Goal: Use online tool/utility: Utilize a website feature to perform a specific function

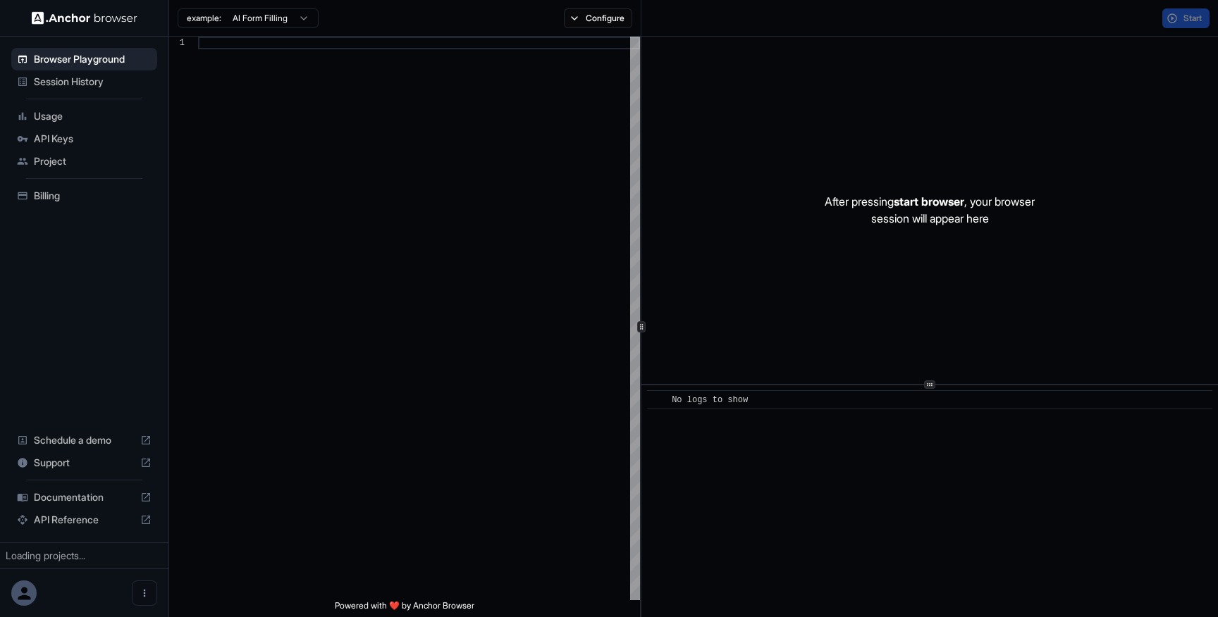
scroll to position [89, 0]
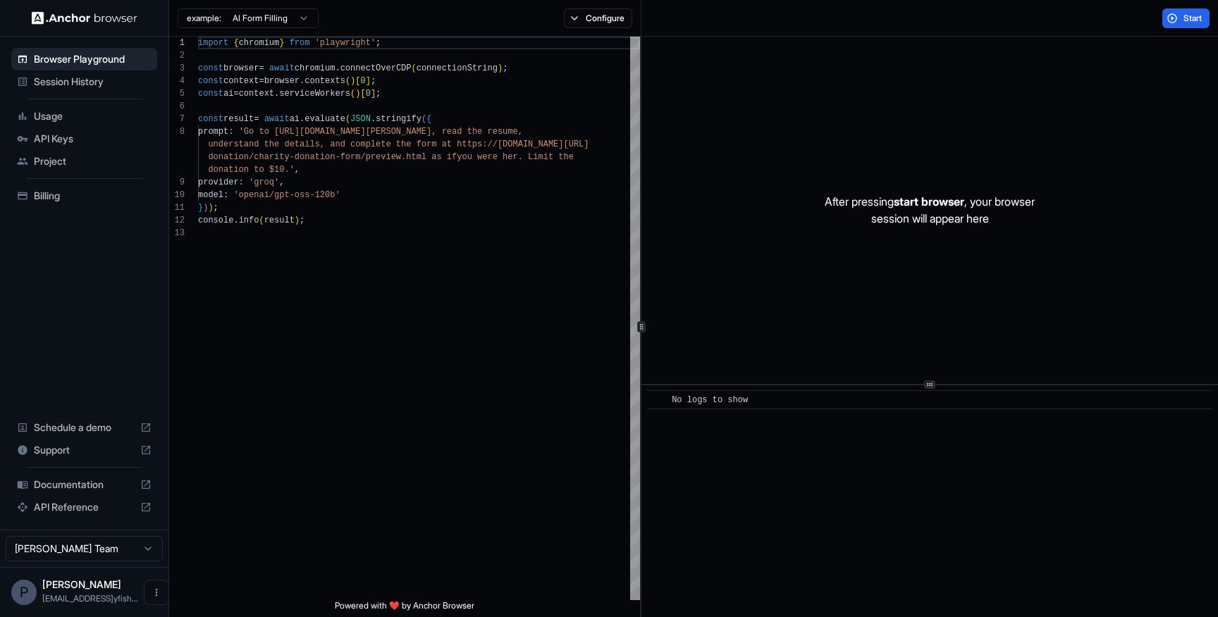
click at [82, 137] on span "API Keys" at bounding box center [93, 139] width 118 height 14
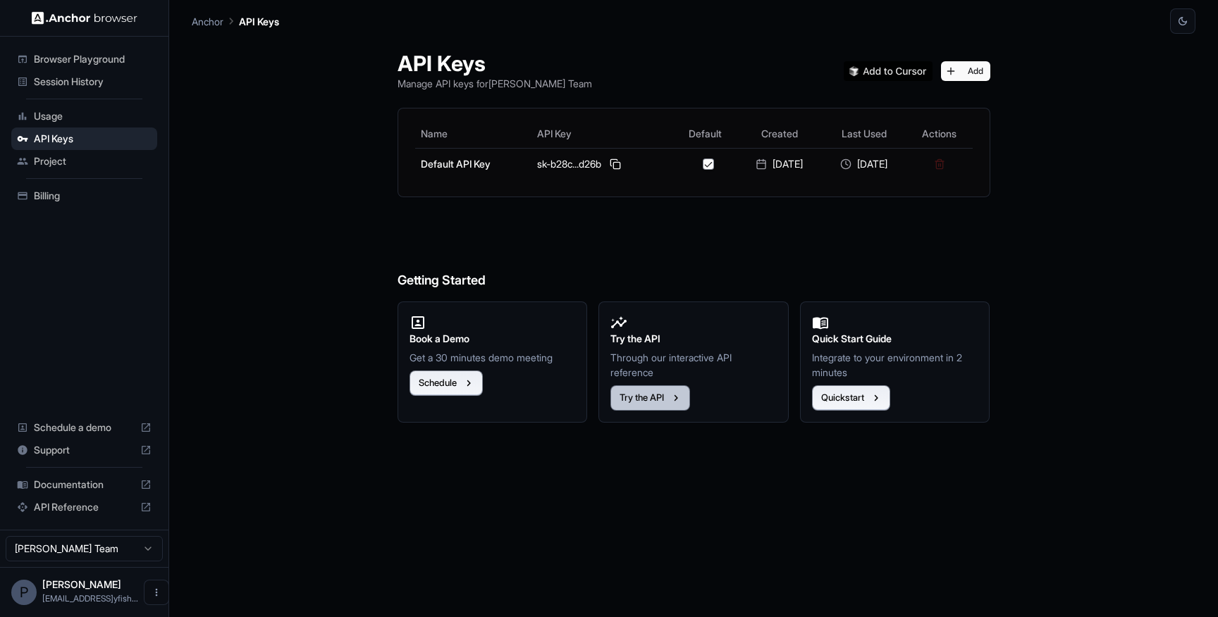
click at [662, 398] on button "Try the API" at bounding box center [650, 397] width 80 height 25
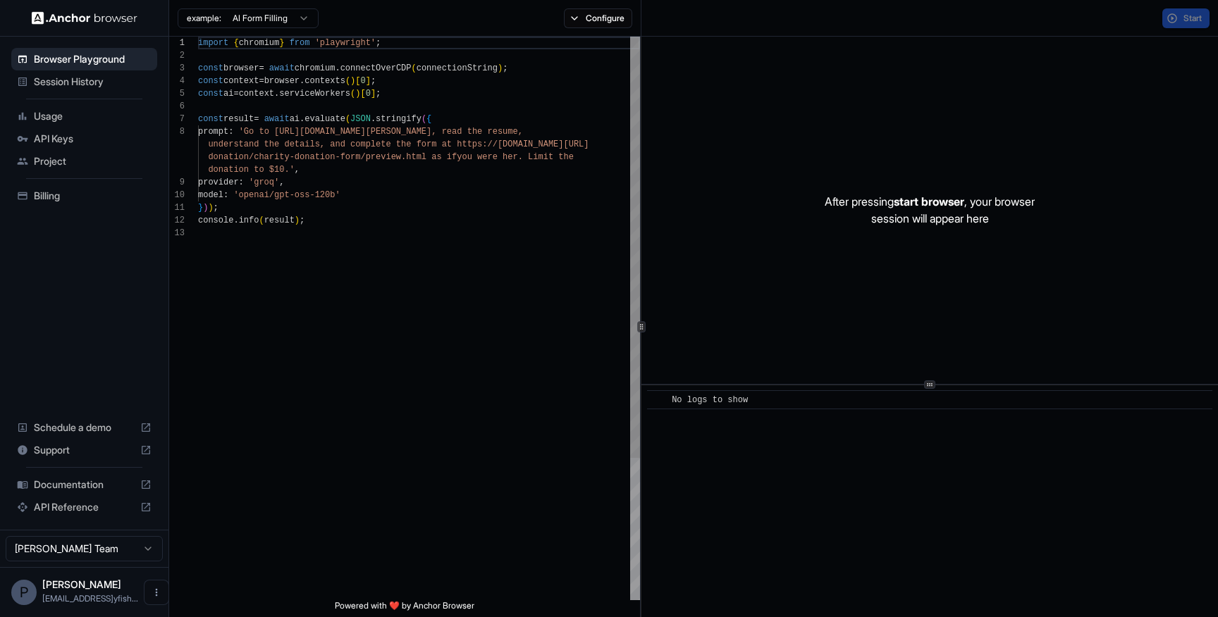
scroll to position [89, 0]
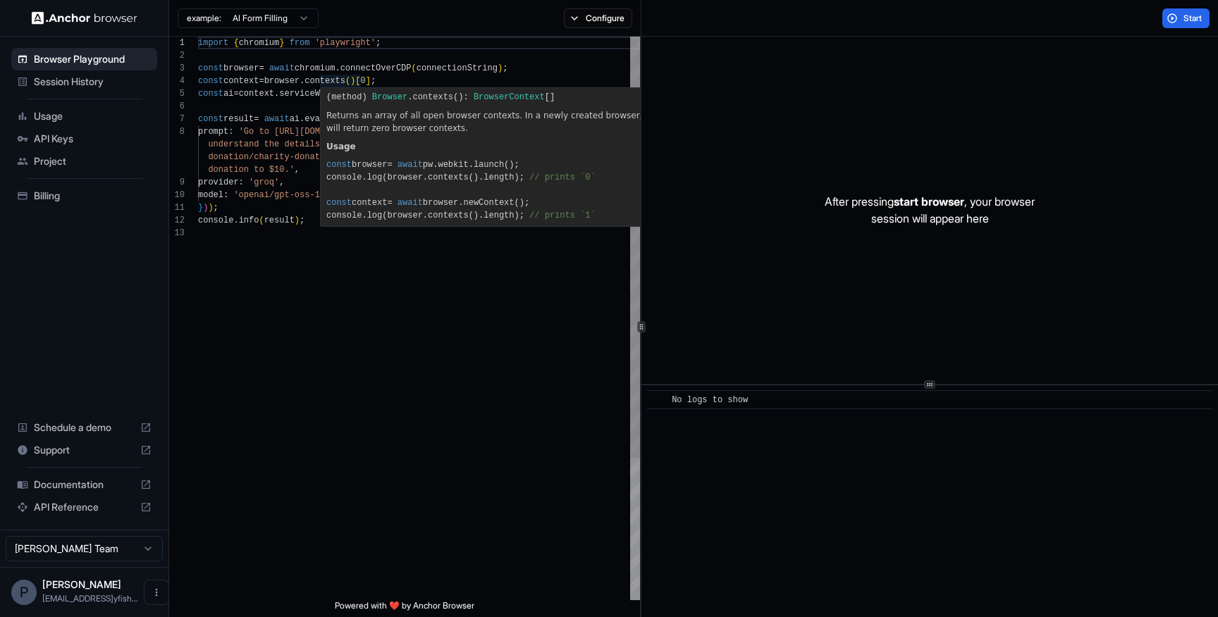
click at [266, 154] on div "import { chromium } from 'playwright' ; const browser = await chromium . connec…" at bounding box center [419, 414] width 442 height 754
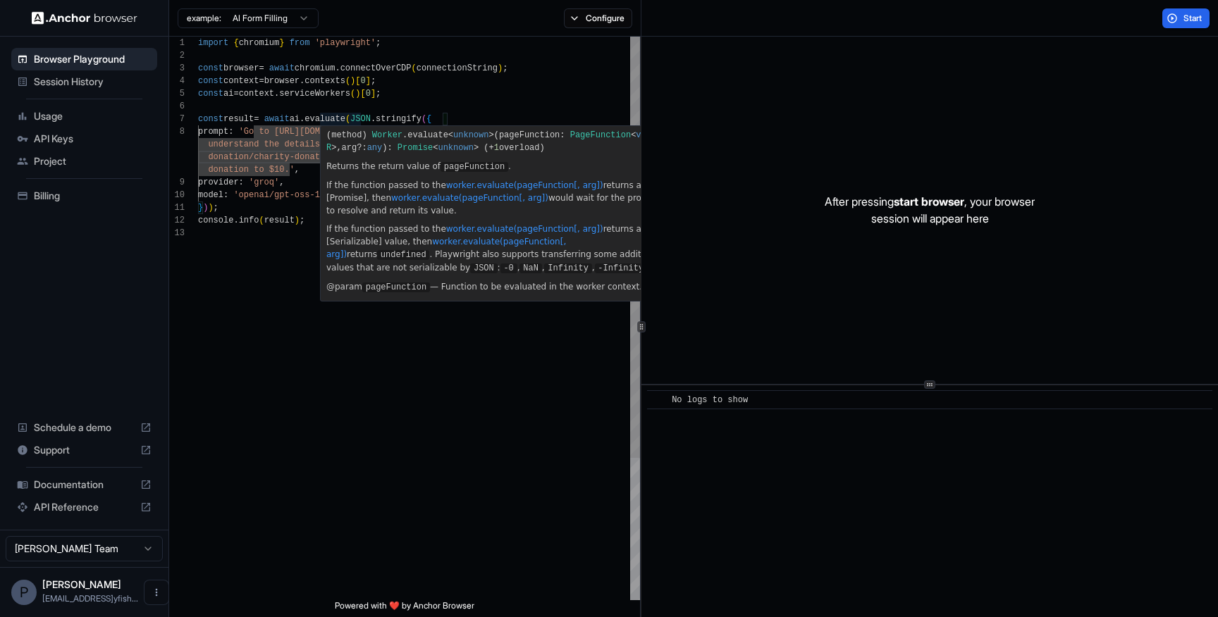
click at [277, 82] on div "import { chromium } from 'playwright' ; const browser = await chromium . connec…" at bounding box center [419, 414] width 442 height 754
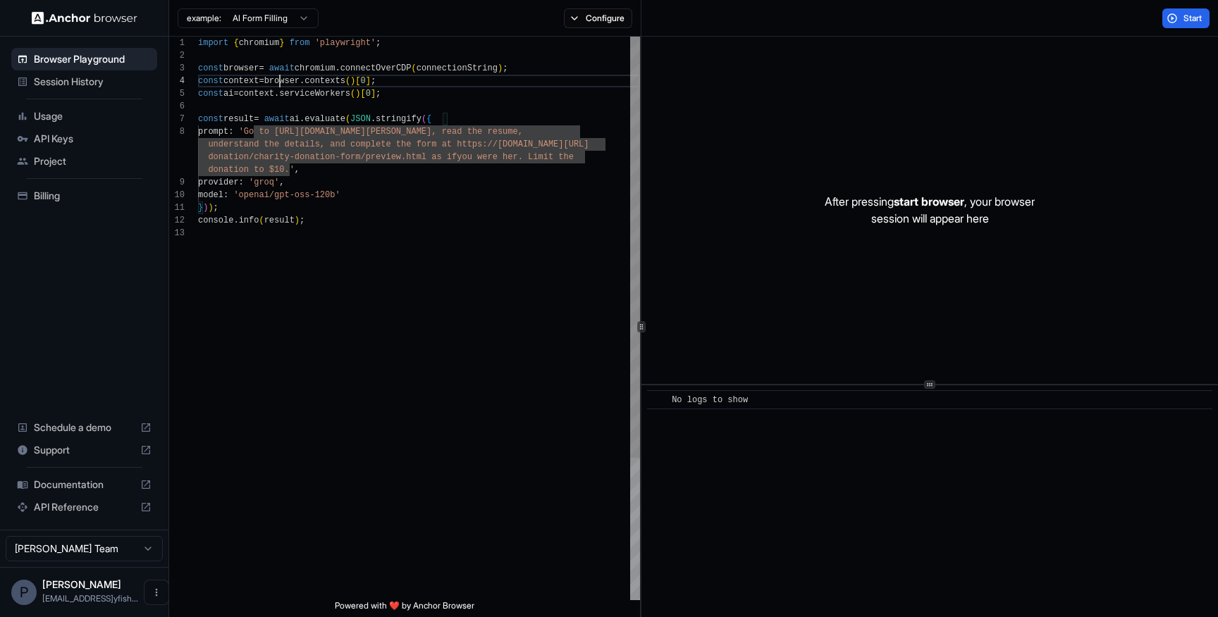
scroll to position [38, 0]
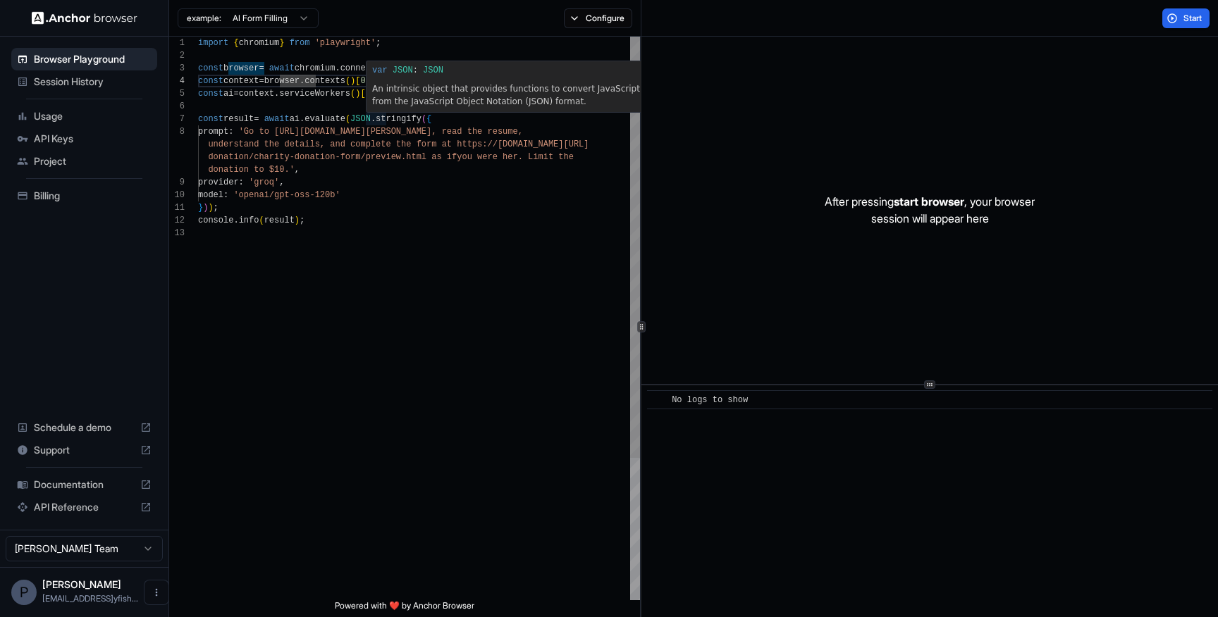
click at [342, 186] on div "import { chromium } from 'playwright' ; const browser = await chromium . connec…" at bounding box center [419, 414] width 442 height 754
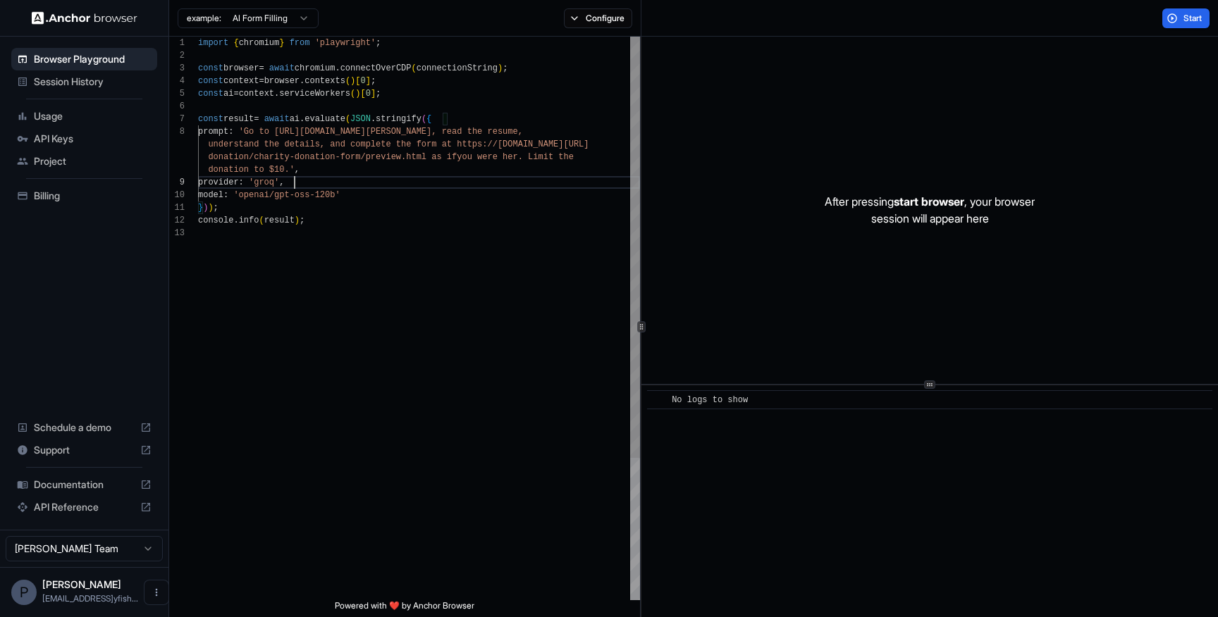
scroll to position [13, 0]
click at [347, 212] on div "import { chromium } from 'playwright' ; const browser = await chromium . connec…" at bounding box center [419, 414] width 442 height 754
click at [345, 218] on div "import { chromium } from 'playwright' ; const browser = await chromium . connec…" at bounding box center [419, 414] width 442 height 754
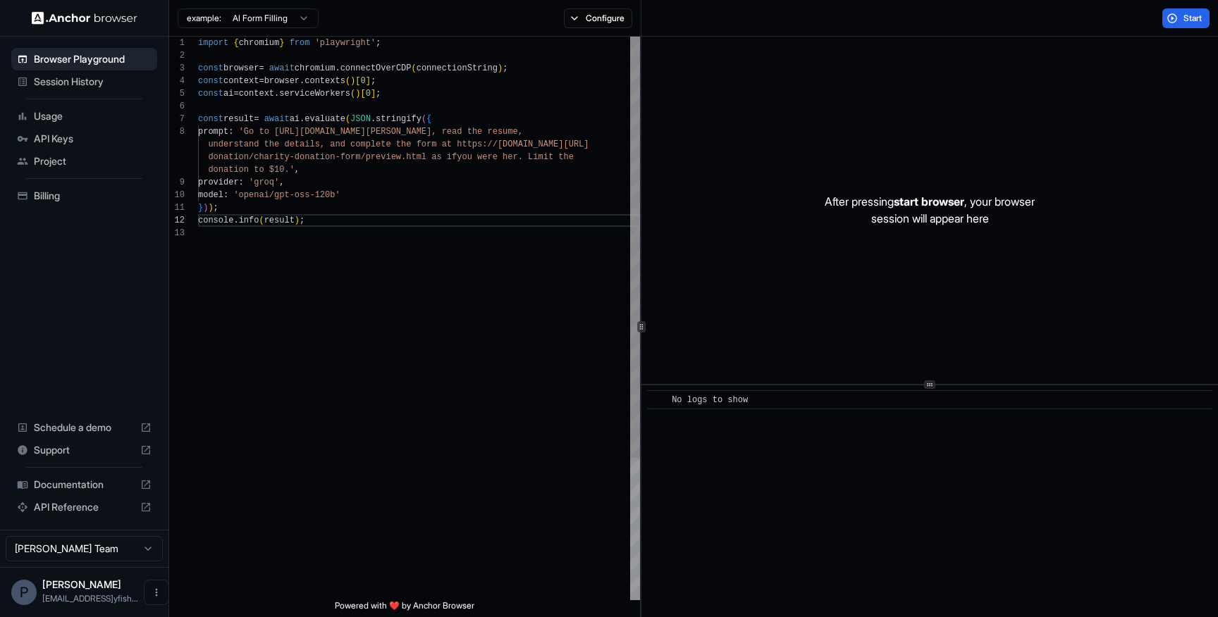
click at [343, 125] on div "import { chromium } from 'playwright' ; const browser = await chromium . connec…" at bounding box center [419, 414] width 442 height 754
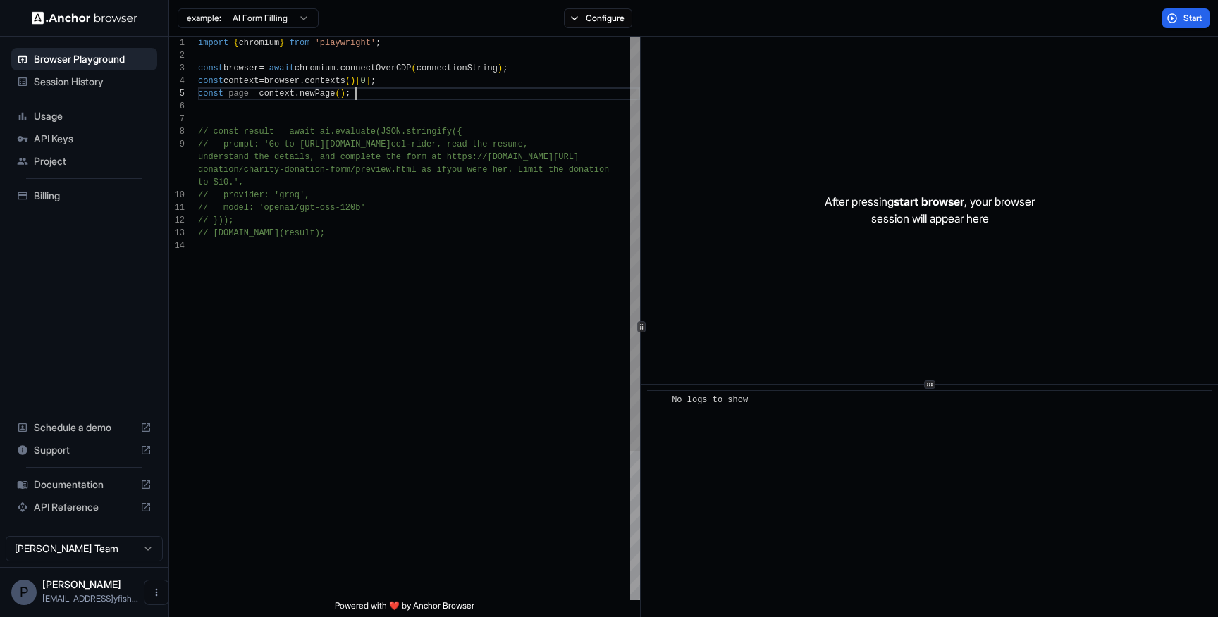
scroll to position [63, 0]
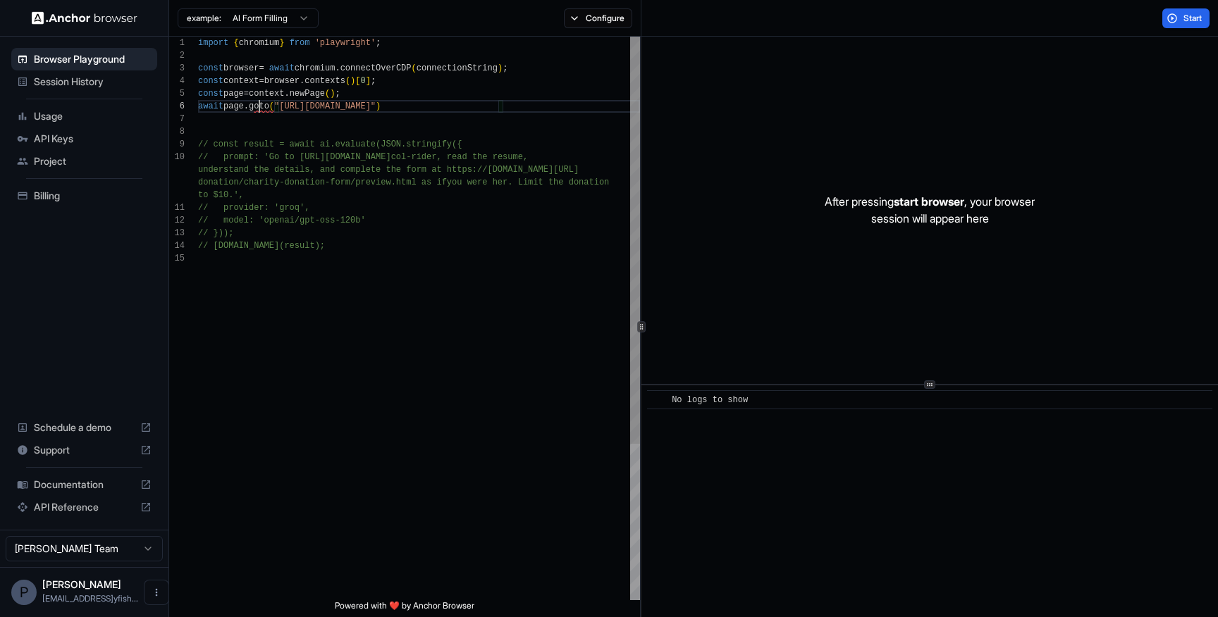
click at [260, 107] on div "import { chromium } from 'playwright' ; const browser = await chromium . connec…" at bounding box center [419, 426] width 442 height 779
type textarea "**********"
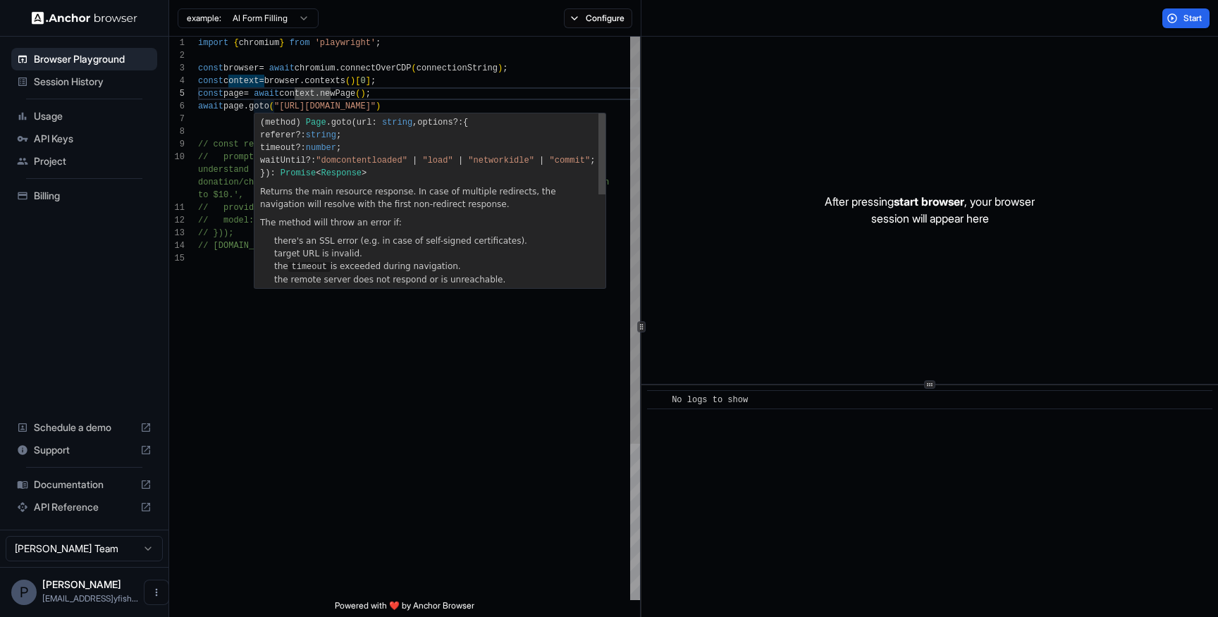
click at [320, 109] on div "import { chromium } from 'playwright' ; const browser = await chromium . connec…" at bounding box center [419, 426] width 442 height 779
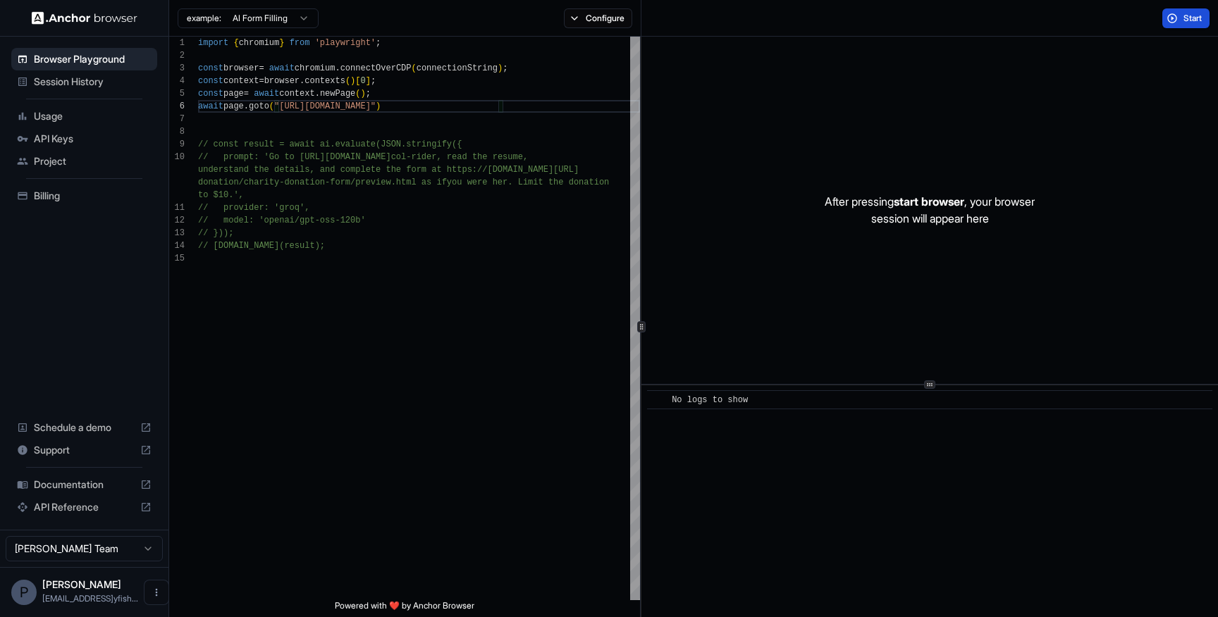
click at [1192, 20] on span "Start" at bounding box center [1193, 18] width 20 height 11
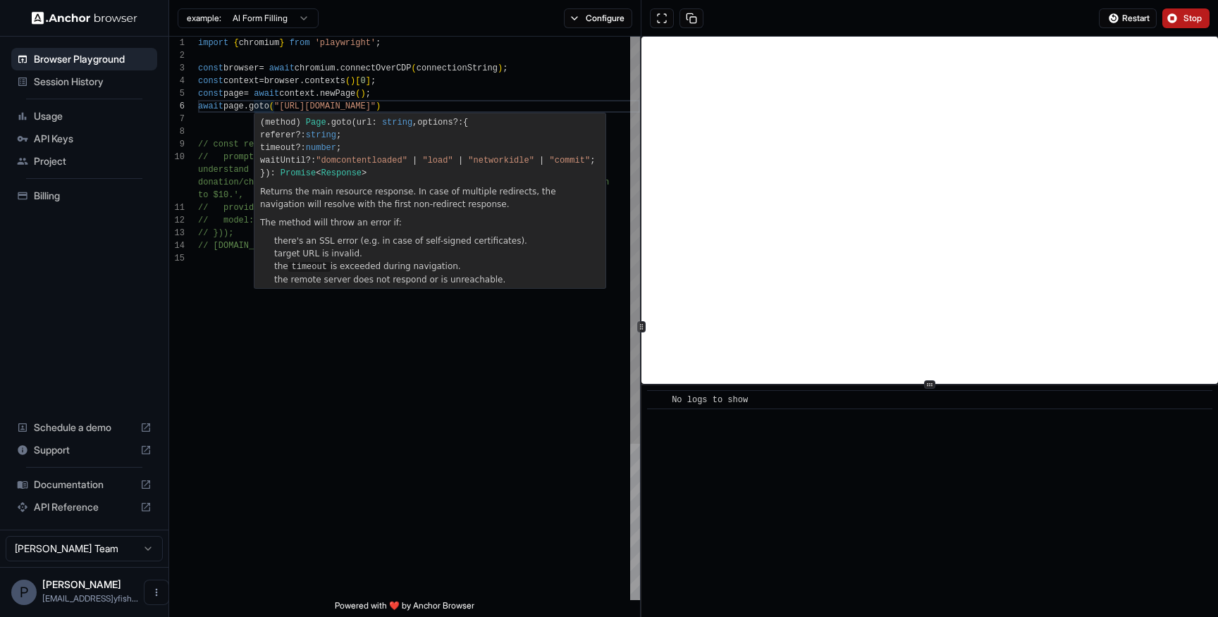
click at [397, 87] on div "import { chromium } from 'playwright' ; const browser = await chromium . connec…" at bounding box center [419, 426] width 442 height 779
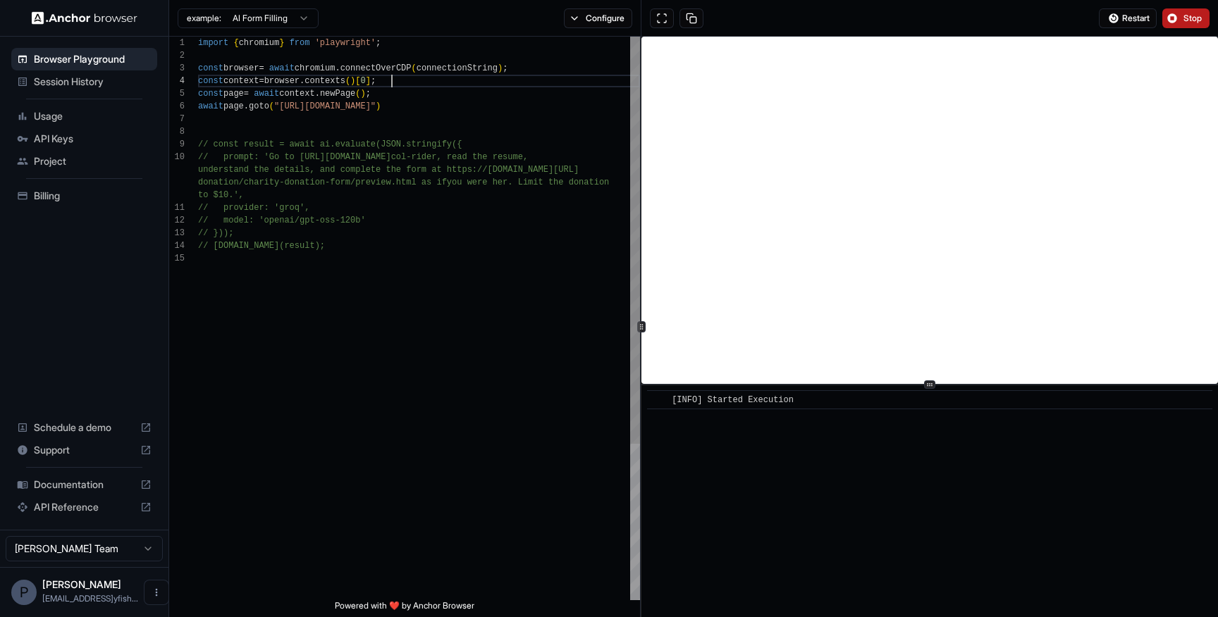
scroll to position [38, 0]
click at [588, 23] on button "Configure" at bounding box center [598, 18] width 68 height 20
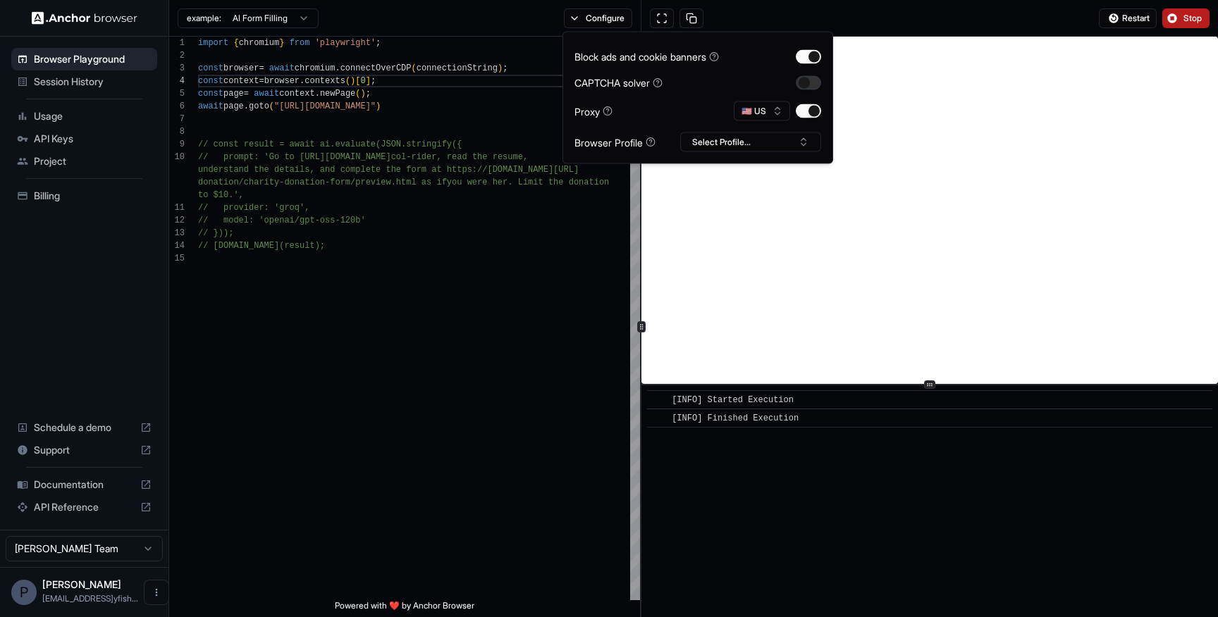
click at [805, 87] on button "button" at bounding box center [808, 82] width 25 height 14
click at [760, 134] on button "Select Profile..." at bounding box center [750, 142] width 141 height 20
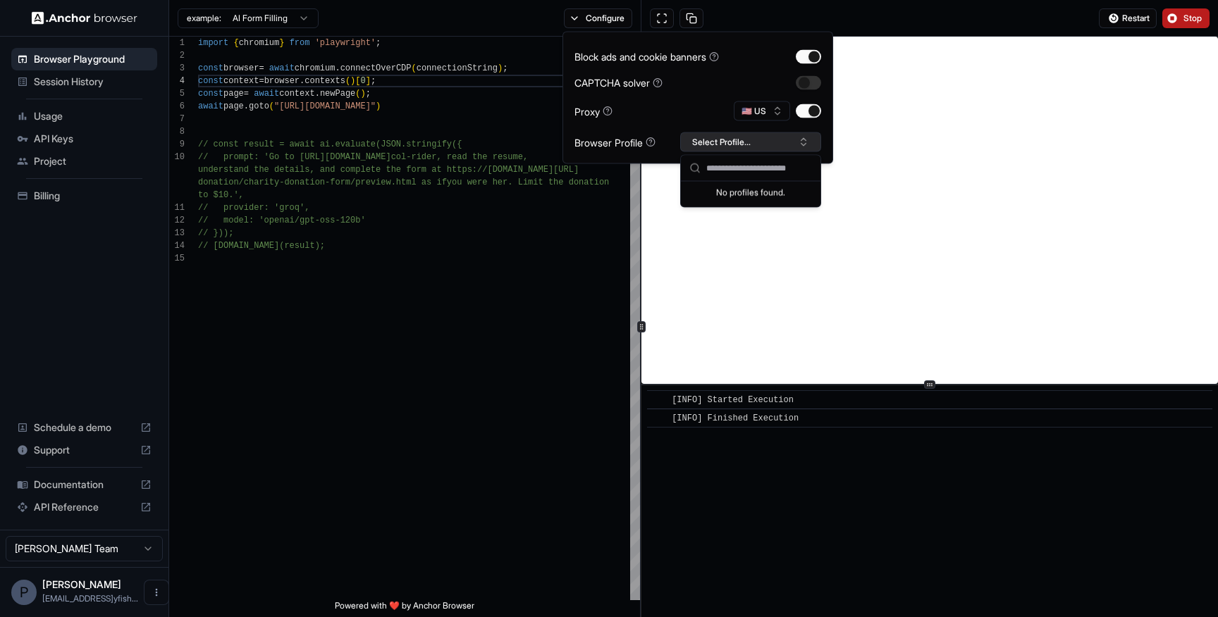
click at [760, 134] on button "Select Profile..." at bounding box center [750, 142] width 141 height 20
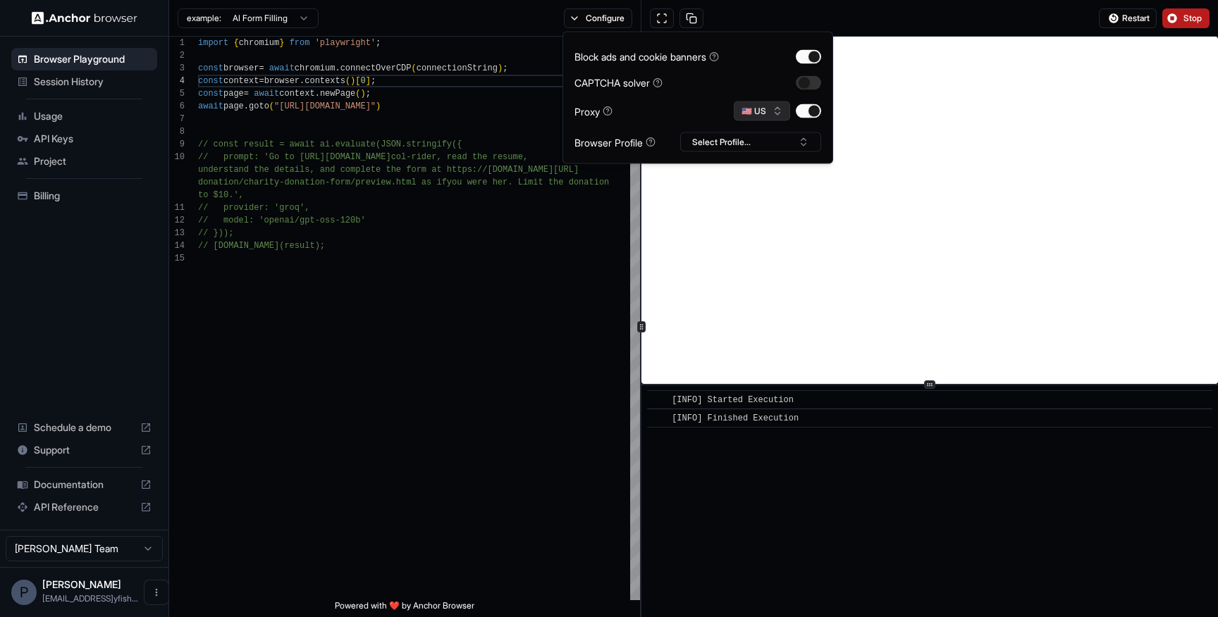
click at [768, 111] on button "🇺🇸 US" at bounding box center [762, 111] width 56 height 20
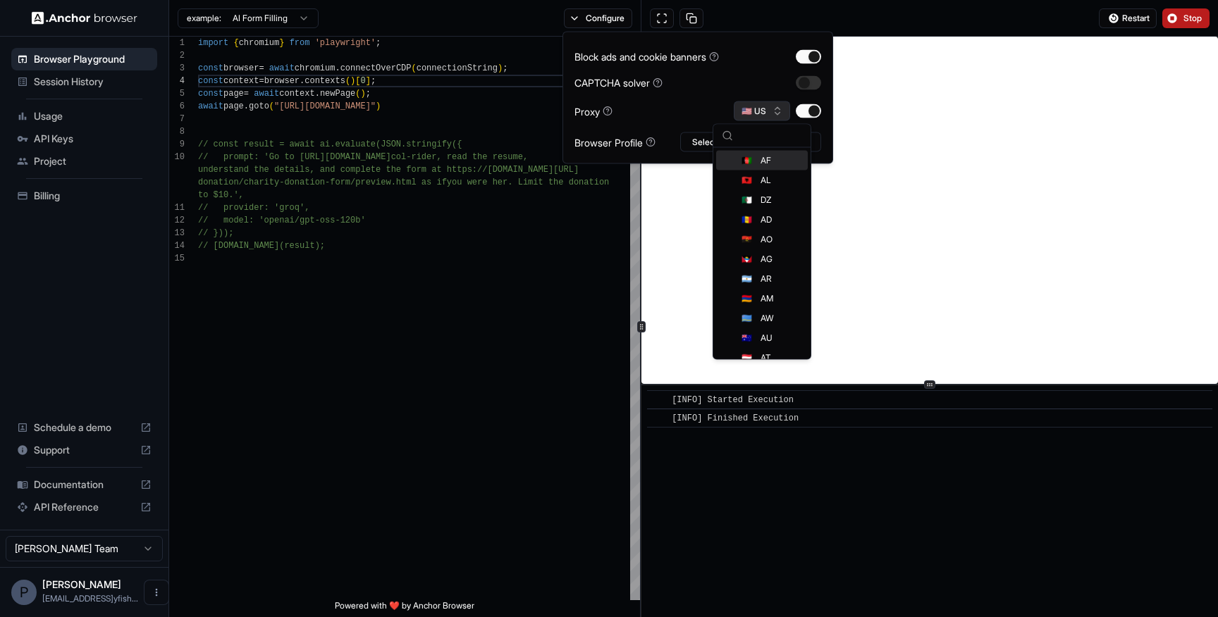
click at [768, 111] on button "🇺🇸 US" at bounding box center [762, 111] width 56 height 20
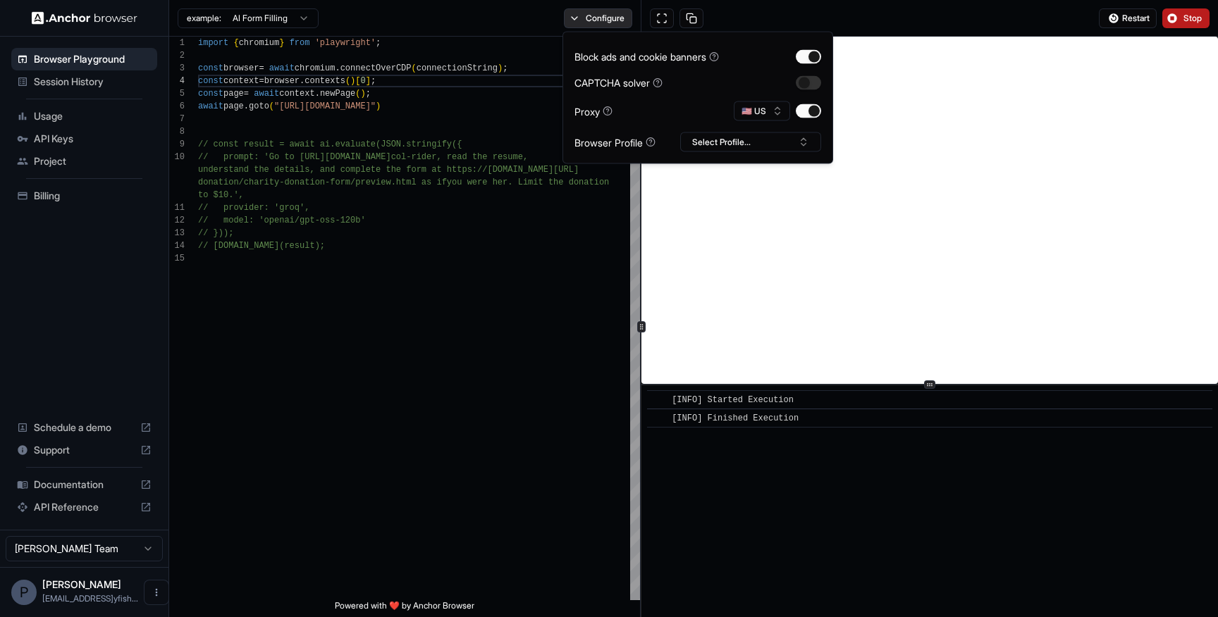
click at [604, 19] on button "Configure" at bounding box center [598, 18] width 68 height 20
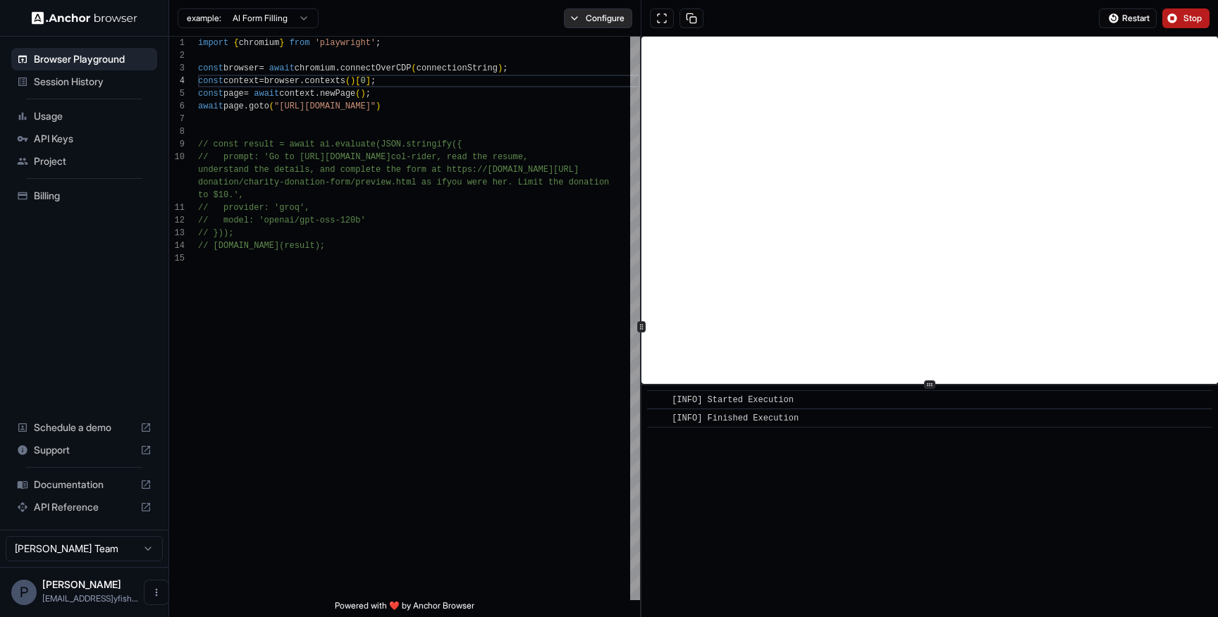
click at [604, 19] on button "Configure" at bounding box center [598, 18] width 68 height 20
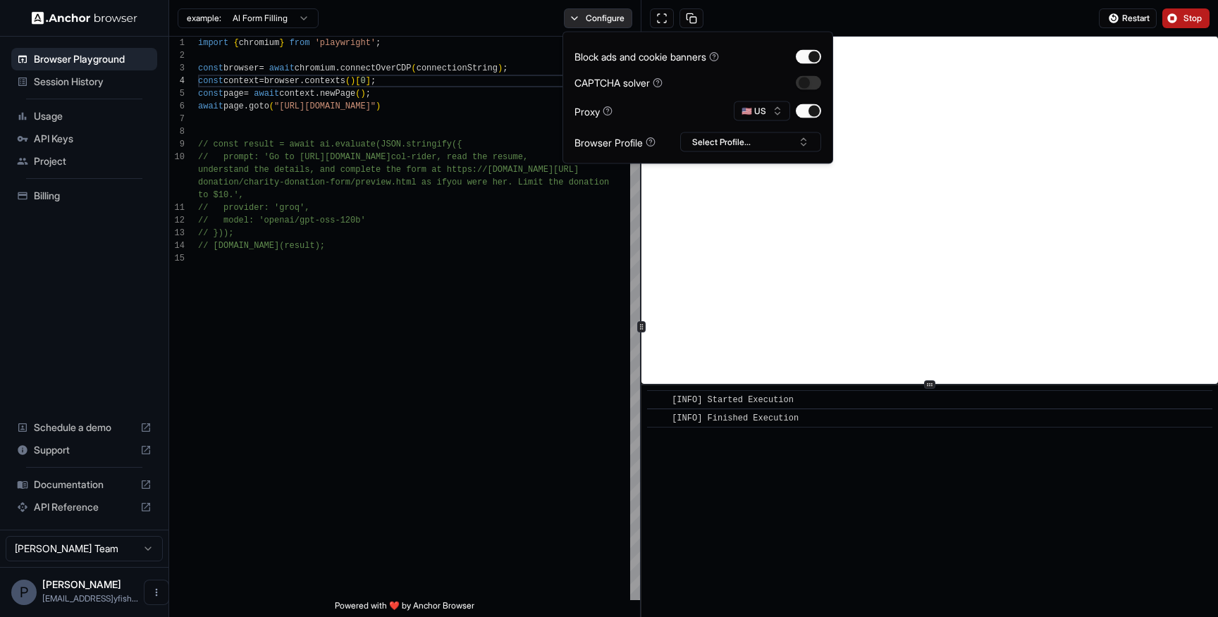
click at [604, 19] on button "Configure" at bounding box center [598, 18] width 68 height 20
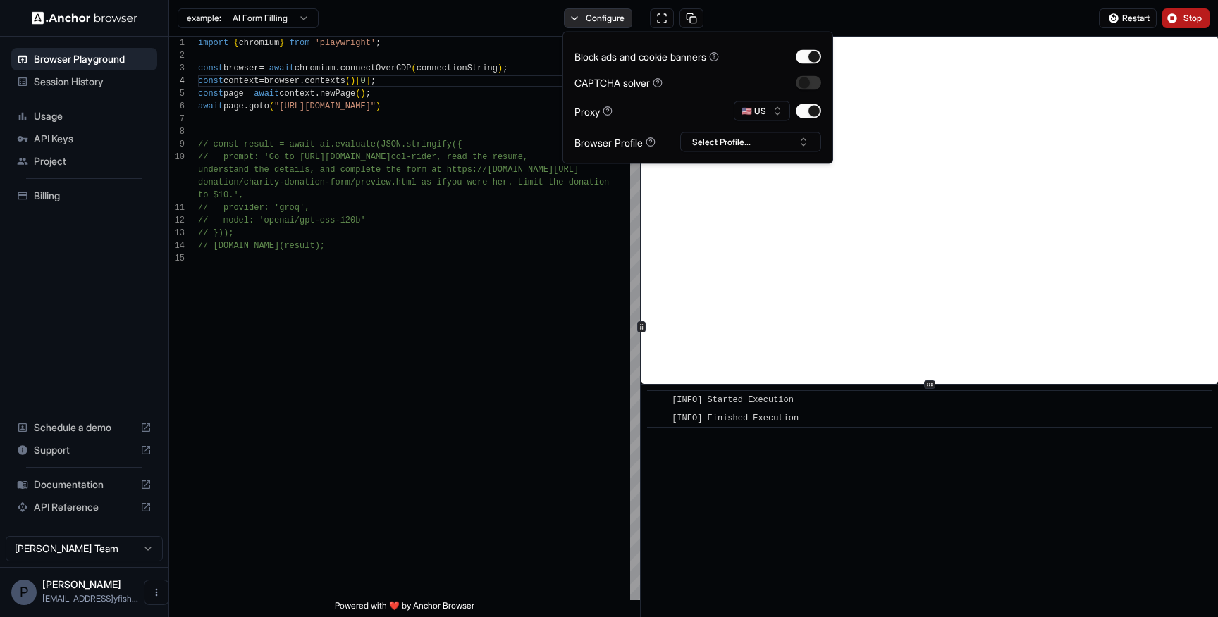
click at [604, 19] on button "Configure" at bounding box center [598, 18] width 68 height 20
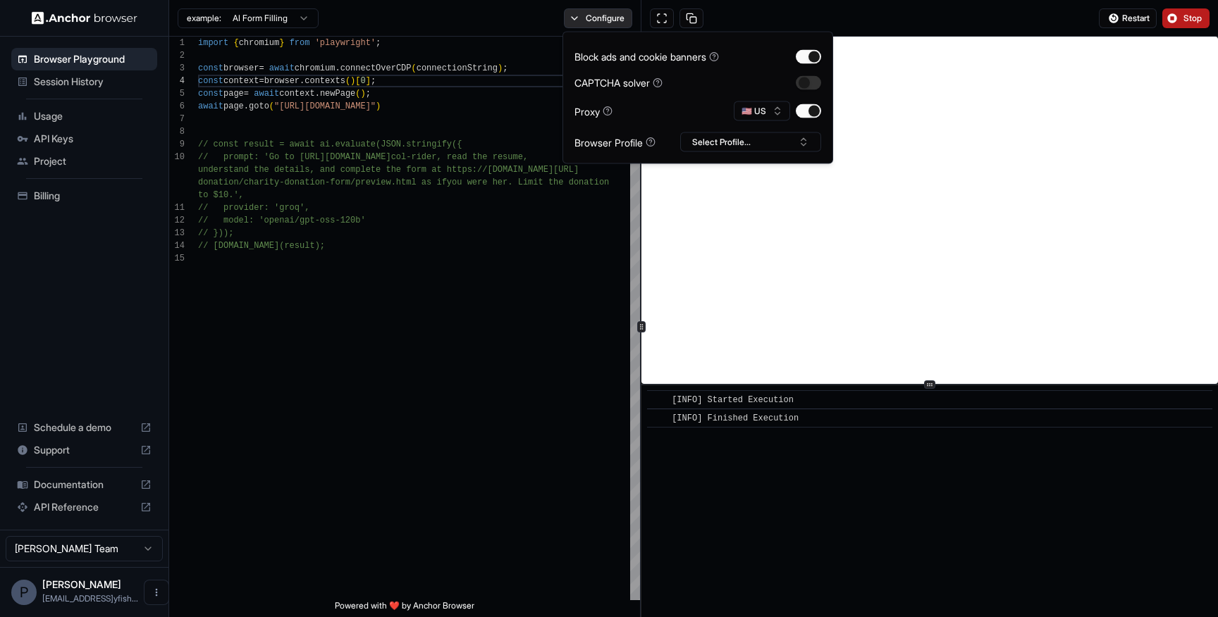
click at [604, 19] on button "Configure" at bounding box center [598, 18] width 68 height 20
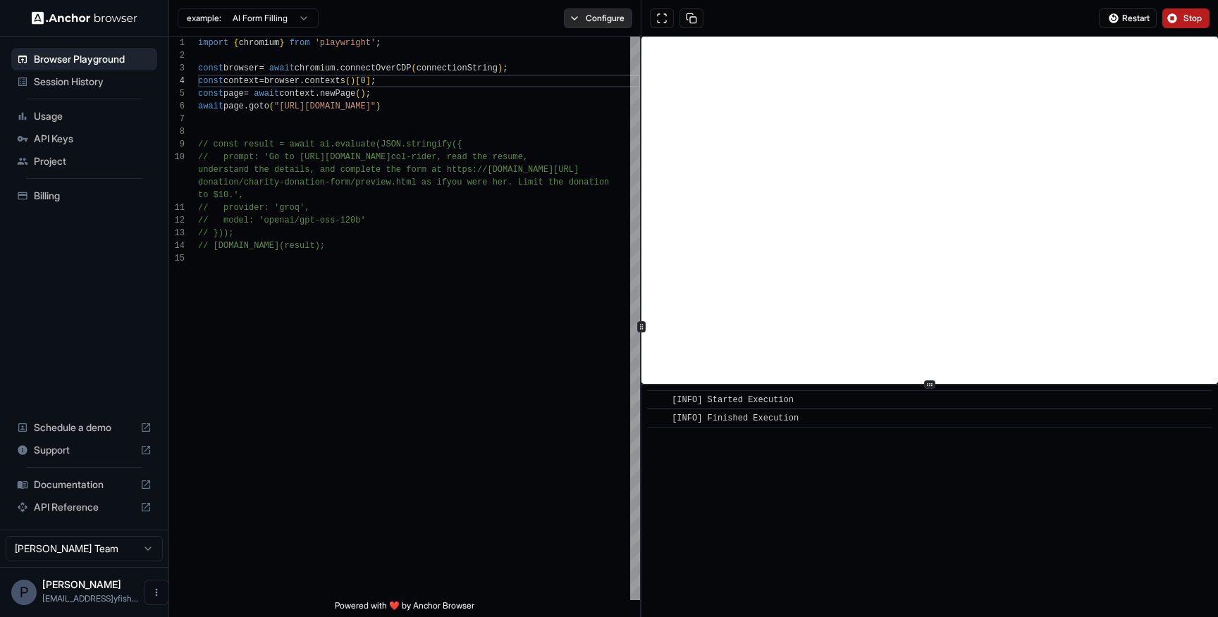
click at [600, 26] on button "Configure" at bounding box center [598, 18] width 68 height 20
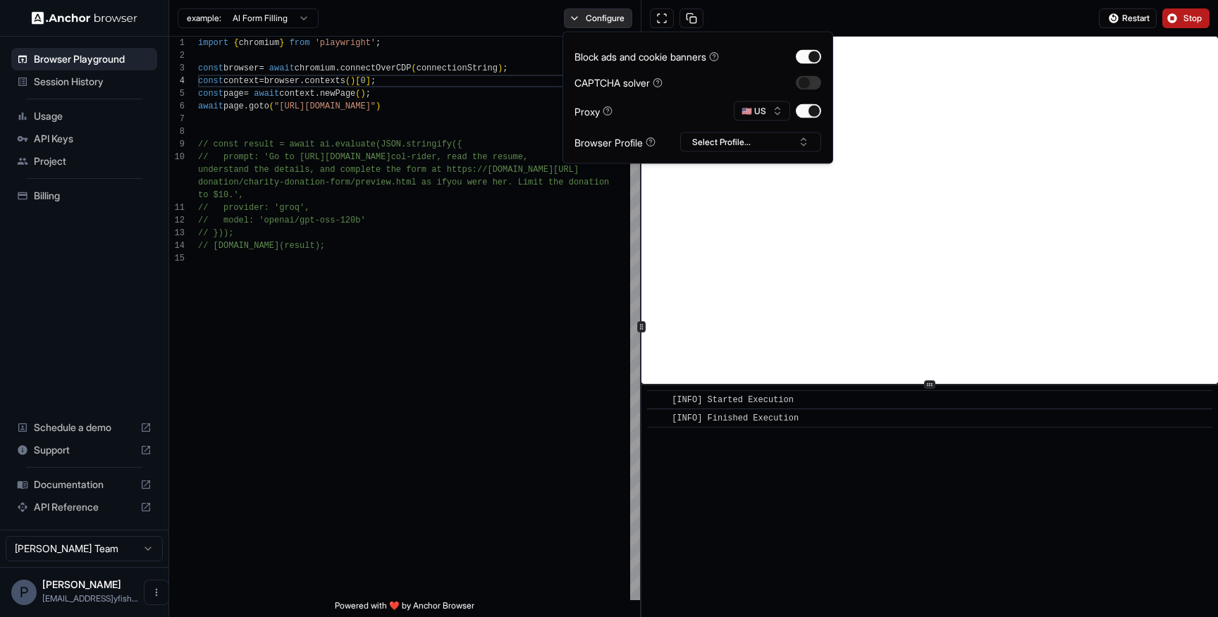
click at [600, 26] on button "Configure" at bounding box center [598, 18] width 68 height 20
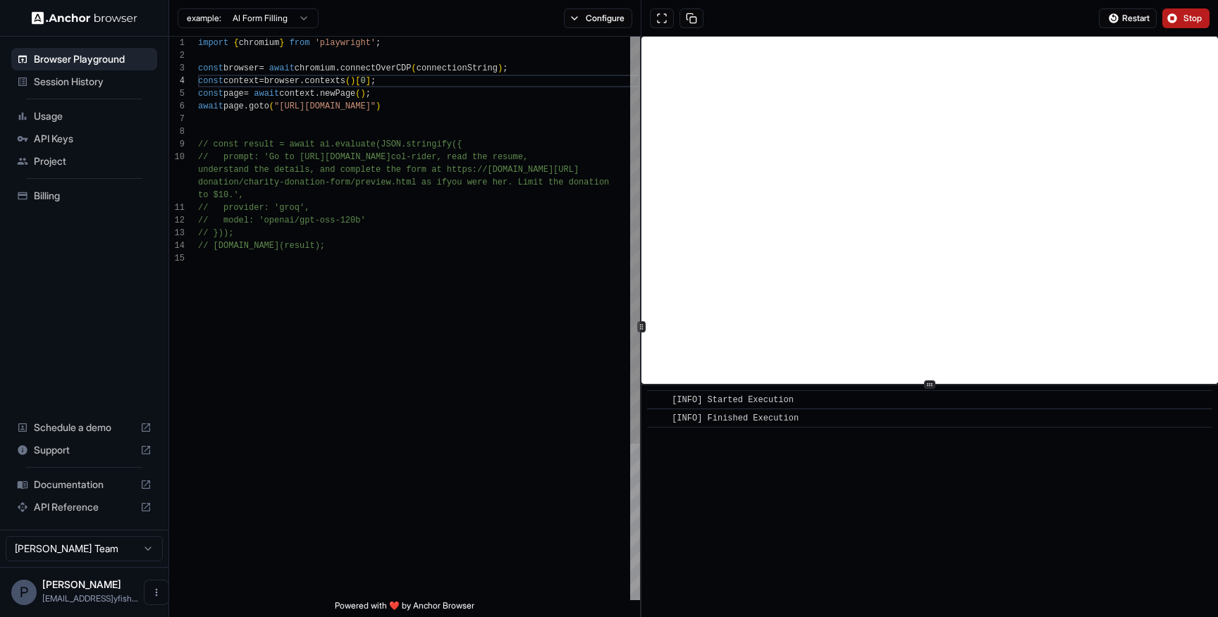
click at [285, 104] on div "import { chromium } from 'playwright' ; const browser = await chromium . connec…" at bounding box center [419, 426] width 442 height 779
